Goal: Register for event/course

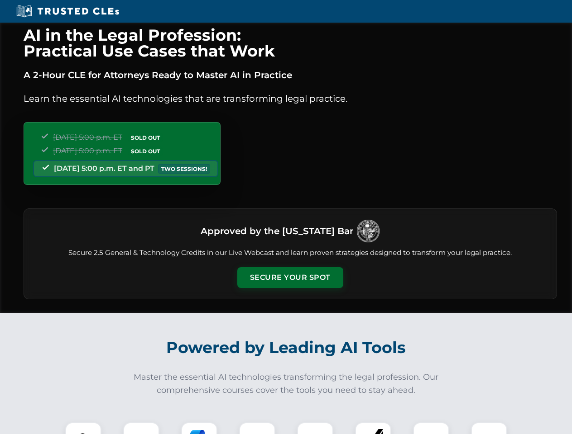
click at [290, 278] on button "Secure Your Spot" at bounding box center [290, 277] width 106 height 21
click at [83, 429] on img at bounding box center [83, 441] width 26 height 26
click at [141, 429] on div at bounding box center [141, 441] width 36 height 36
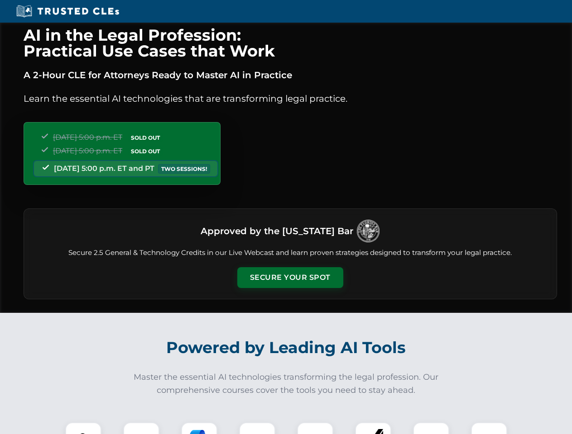
scroll to position [785, 0]
